Goal: Task Accomplishment & Management: Complete application form

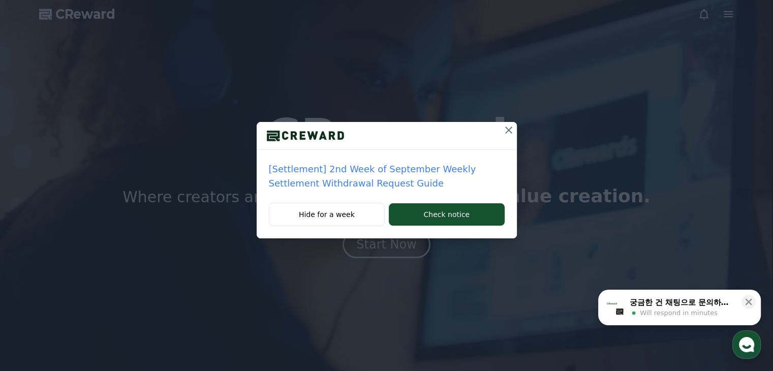
click at [507, 128] on icon at bounding box center [509, 130] width 12 height 12
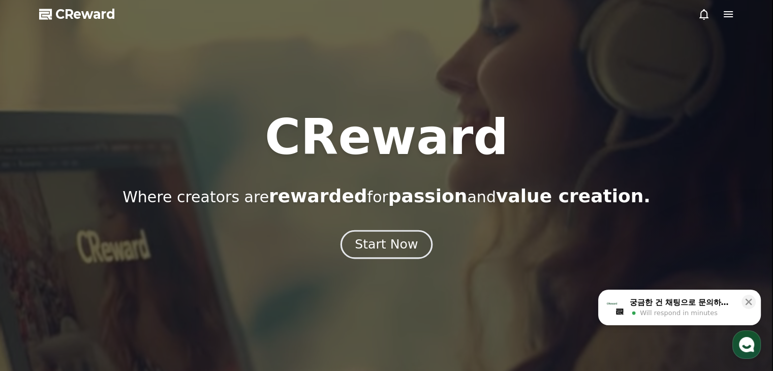
click at [389, 247] on div "Start Now" at bounding box center [386, 244] width 63 height 17
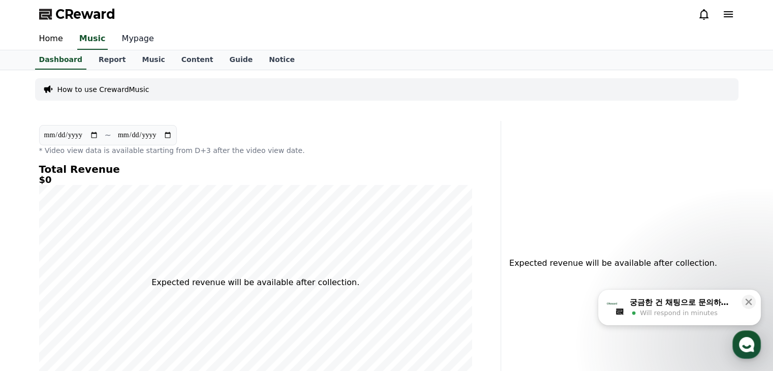
click at [123, 39] on link "Mypage" at bounding box center [138, 38] width 48 height 21
select select "**********"
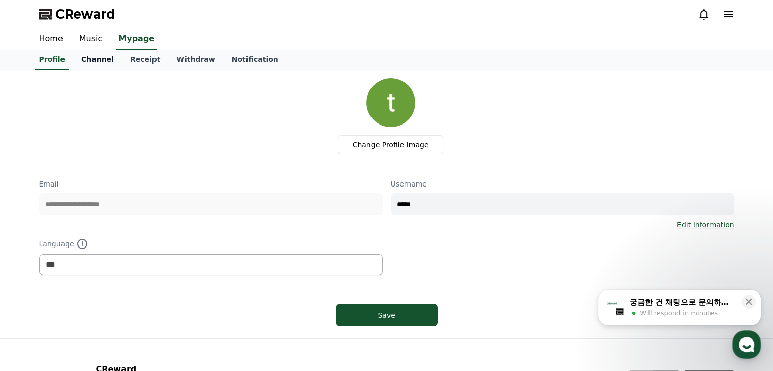
click at [101, 64] on link "Channel" at bounding box center [97, 59] width 49 height 19
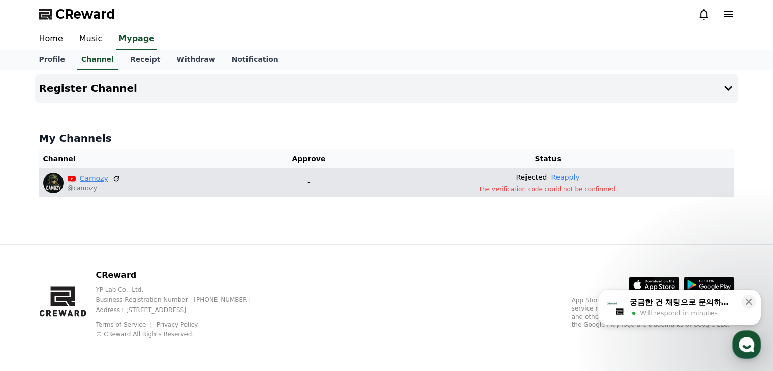
click at [84, 179] on link "Camozy" at bounding box center [94, 178] width 28 height 11
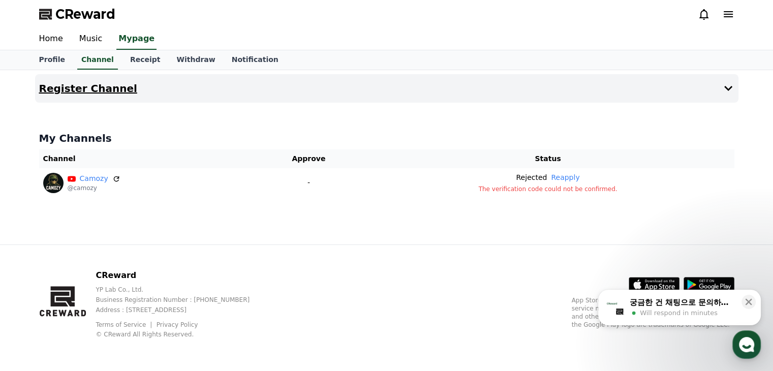
click at [663, 80] on button "Register Channel" at bounding box center [386, 88] width 703 height 28
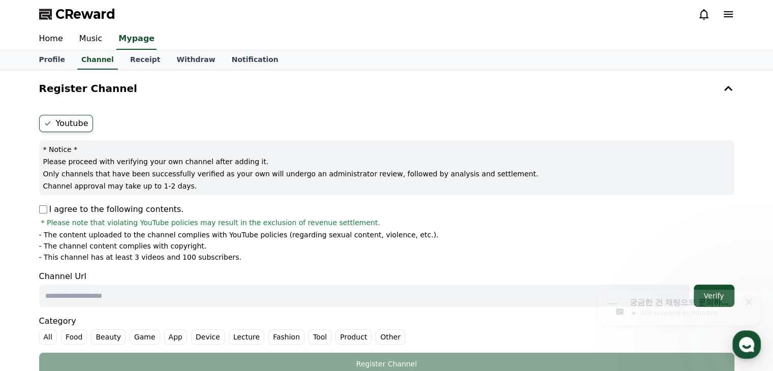
scroll to position [56, 0]
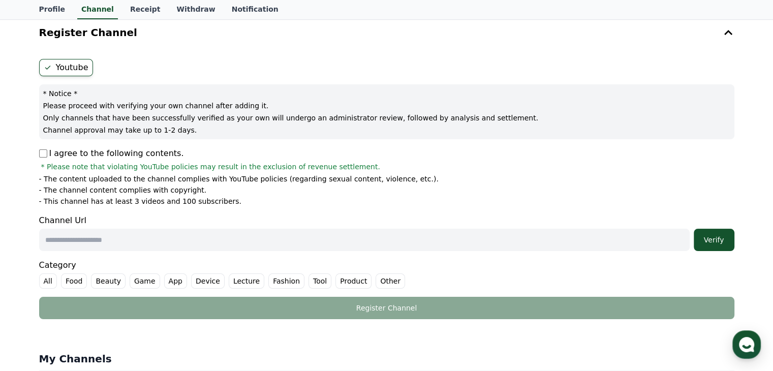
click at [160, 246] on input "text" at bounding box center [364, 240] width 650 height 22
paste input "**********"
type input "**********"
click at [133, 278] on label "Game" at bounding box center [145, 280] width 30 height 15
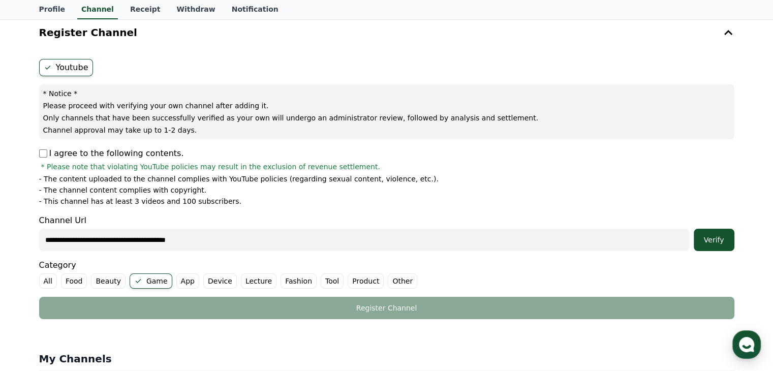
click at [388, 279] on label "Other" at bounding box center [402, 280] width 29 height 15
click at [713, 232] on button "Verify" at bounding box center [714, 240] width 41 height 22
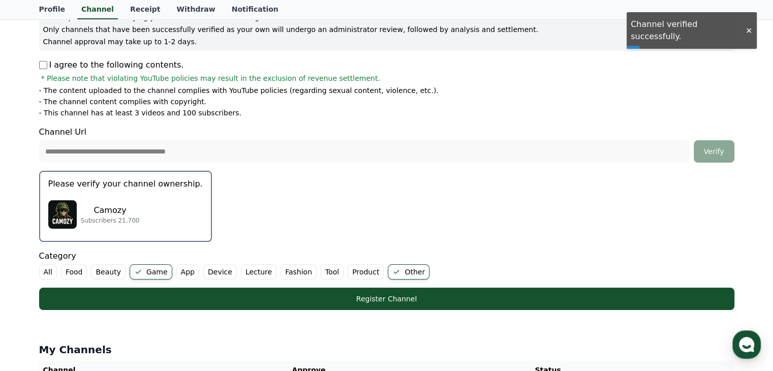
scroll to position [144, 0]
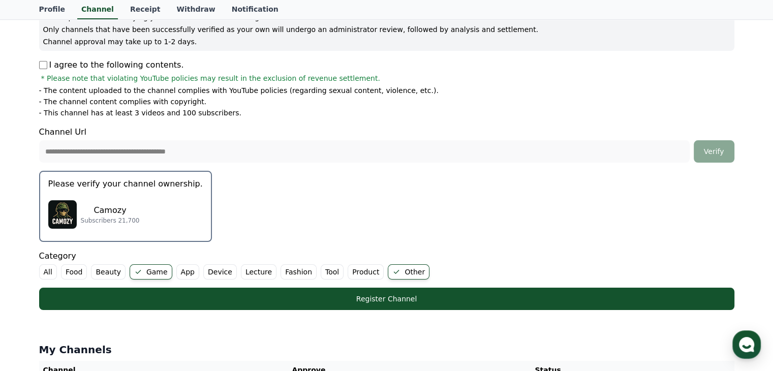
click at [126, 206] on p "Camozy" at bounding box center [110, 210] width 59 height 12
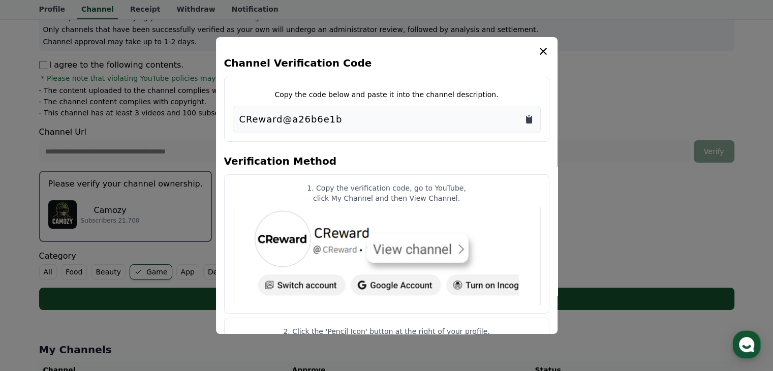
click at [526, 120] on icon "Copy to clipboard" at bounding box center [529, 120] width 6 height 8
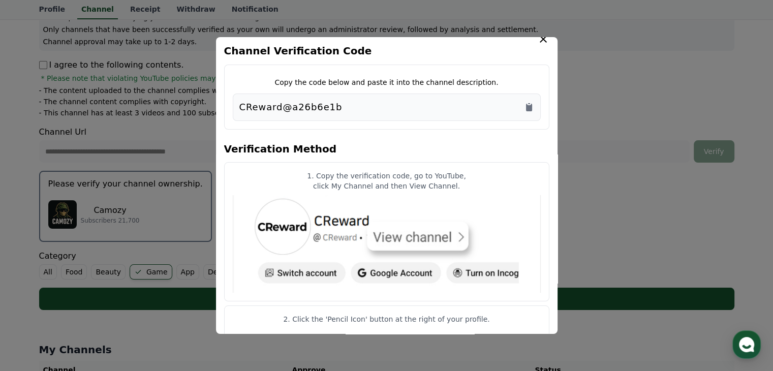
scroll to position [0, 0]
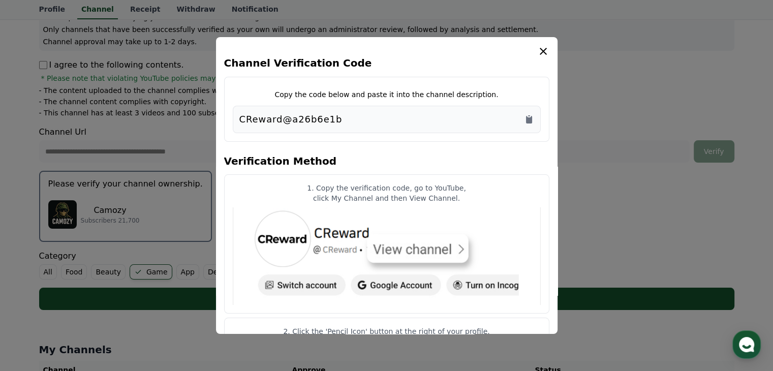
click at [543, 56] on icon "modal" at bounding box center [543, 51] width 12 height 12
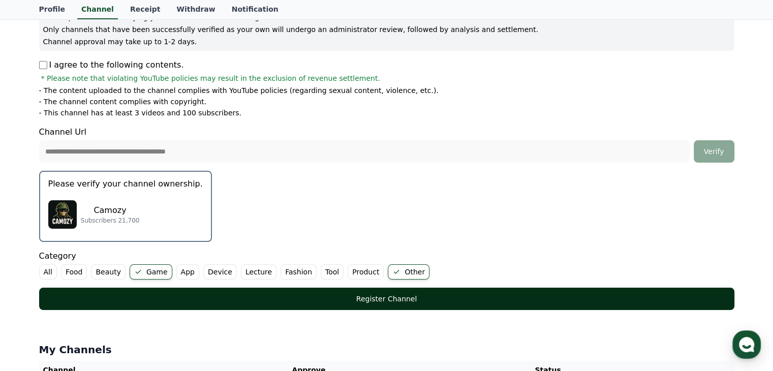
click at [390, 296] on div "Register Channel" at bounding box center [386, 299] width 654 height 10
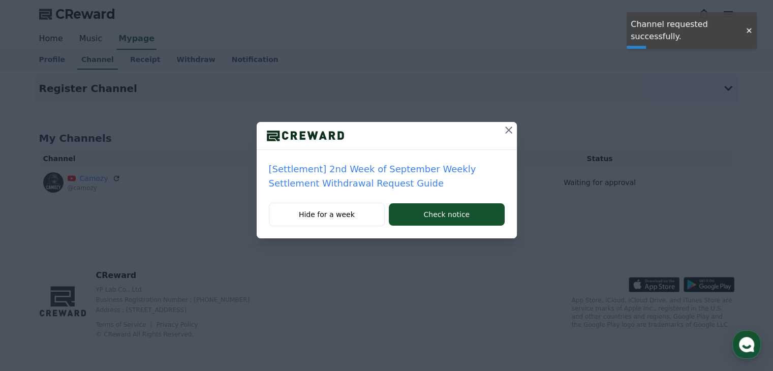
click at [509, 131] on icon at bounding box center [508, 130] width 7 height 7
